Goal: Transaction & Acquisition: Obtain resource

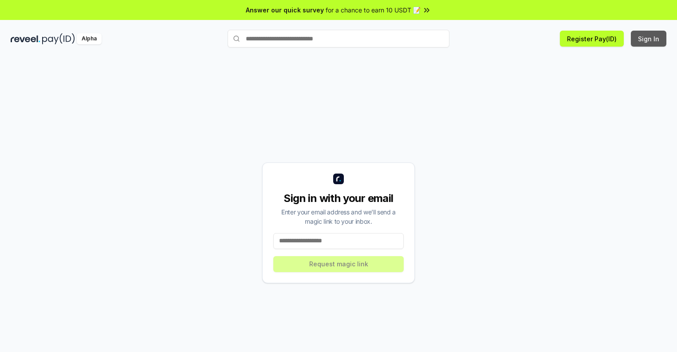
click at [649, 39] on button "Sign In" at bounding box center [649, 39] width 36 height 16
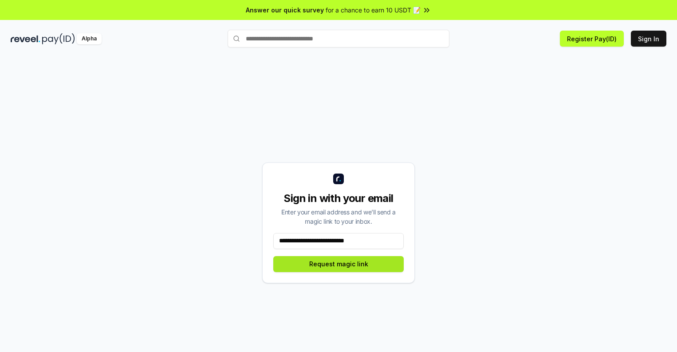
type input "**********"
click at [339, 264] on button "Request magic link" at bounding box center [338, 264] width 130 height 16
